Goal: Task Accomplishment & Management: Manage account settings

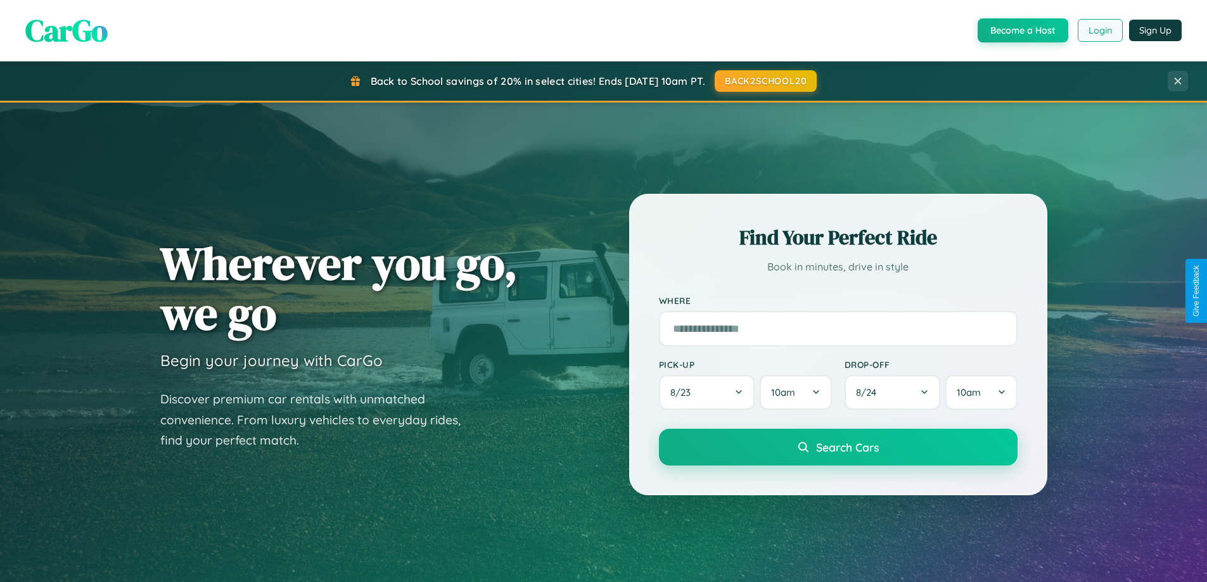
click at [1099, 30] on button "Login" at bounding box center [1099, 30] width 45 height 23
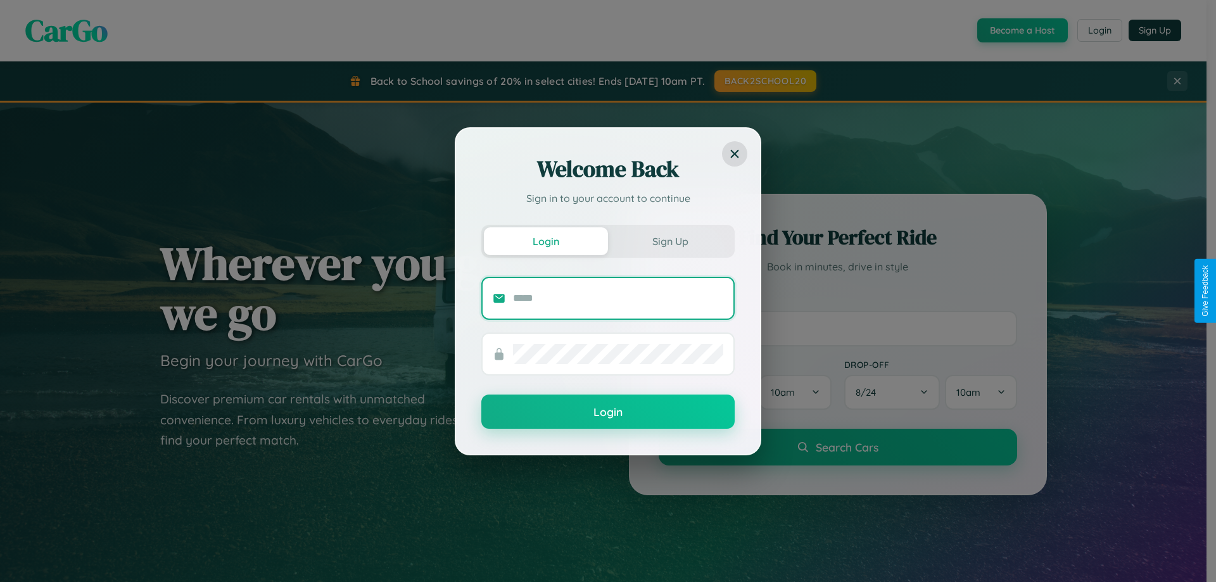
click at [618, 298] on input "text" at bounding box center [618, 298] width 210 height 20
type input "**********"
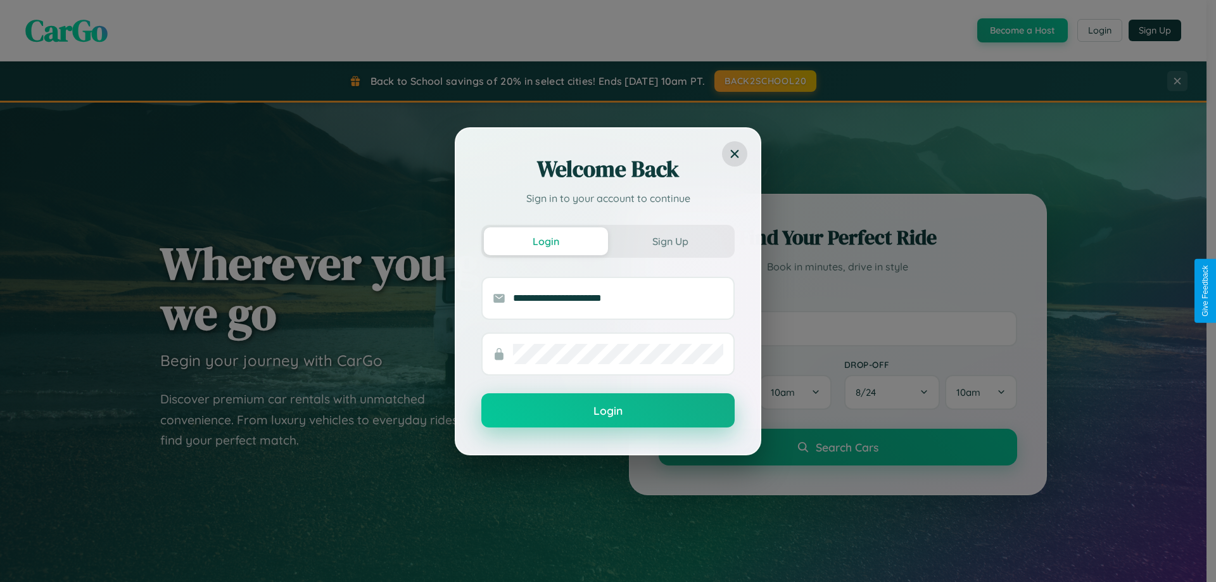
click at [608, 411] on button "Login" at bounding box center [607, 410] width 253 height 34
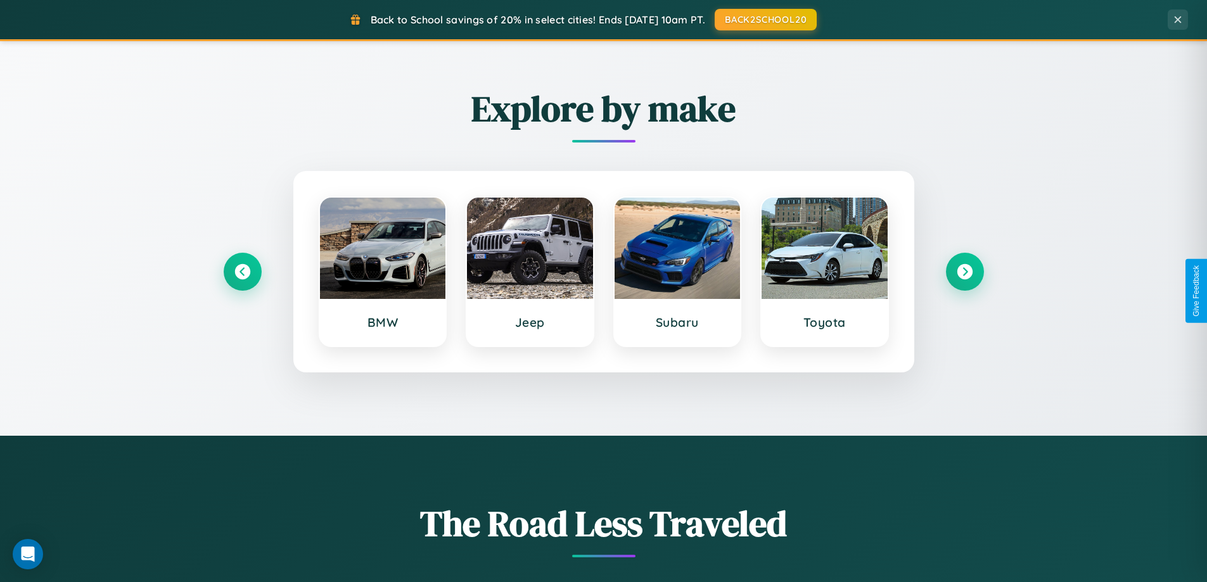
scroll to position [2437, 0]
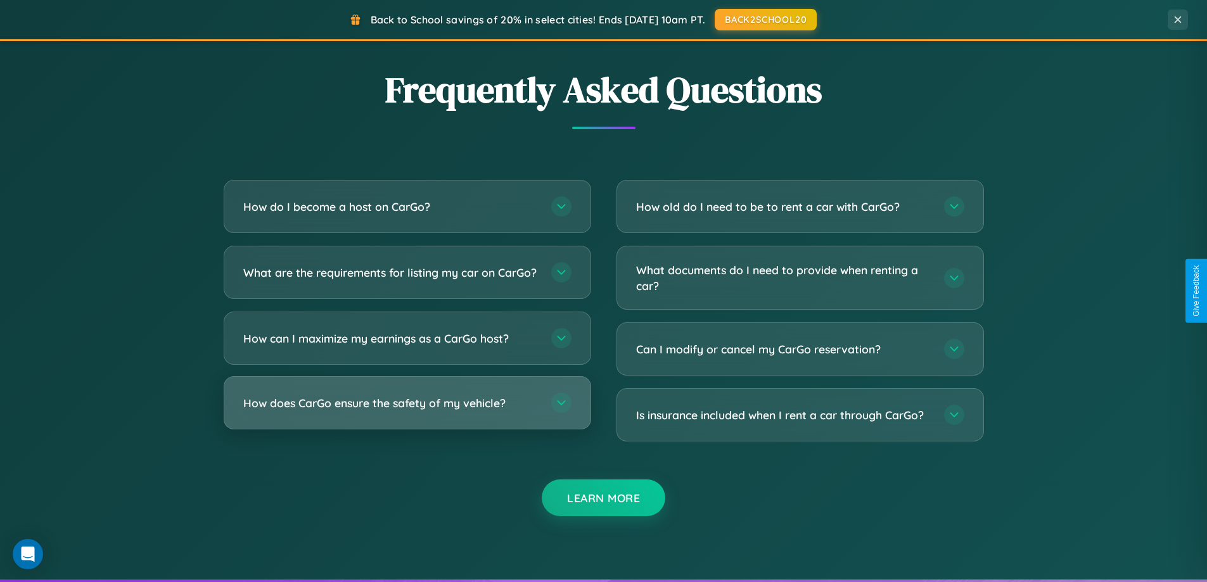
click at [407, 411] on h3 "How does CarGo ensure the safety of my vehicle?" at bounding box center [390, 403] width 295 height 16
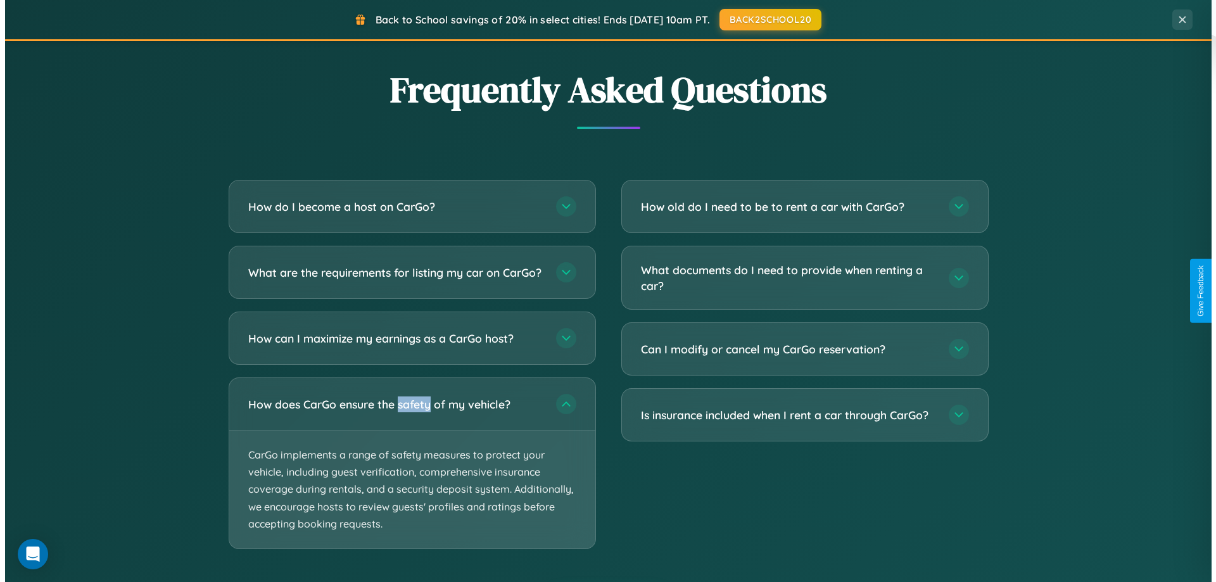
scroll to position [0, 0]
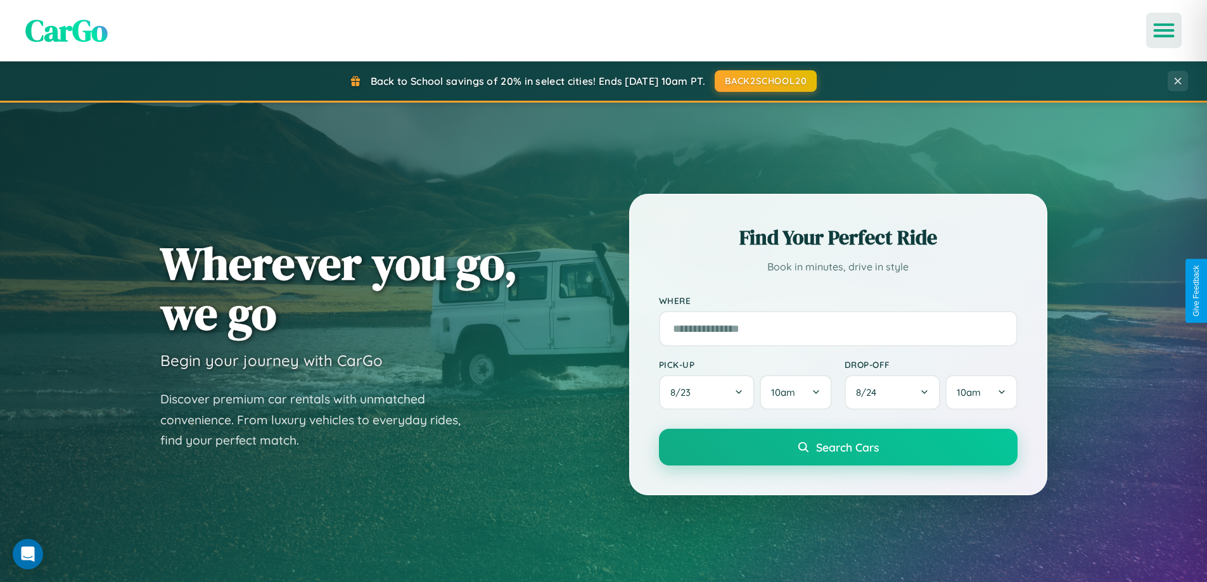
click at [1163, 30] on icon "Open menu" at bounding box center [1164, 30] width 18 height 11
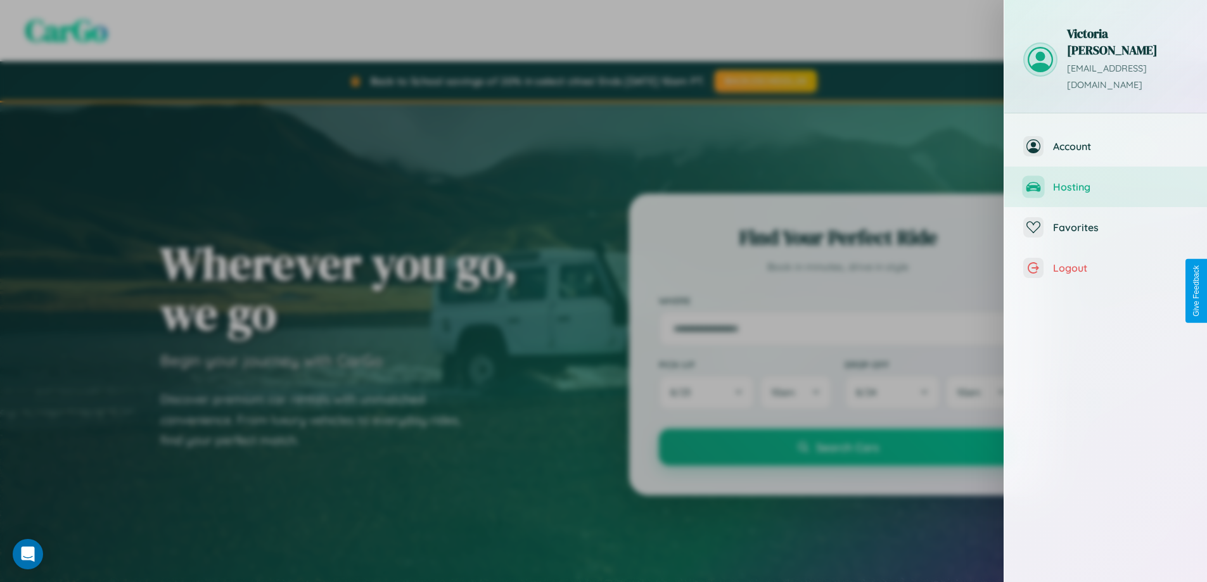
click at [1105, 181] on span "Hosting" at bounding box center [1120, 187] width 135 height 13
